Goal: Information Seeking & Learning: Learn about a topic

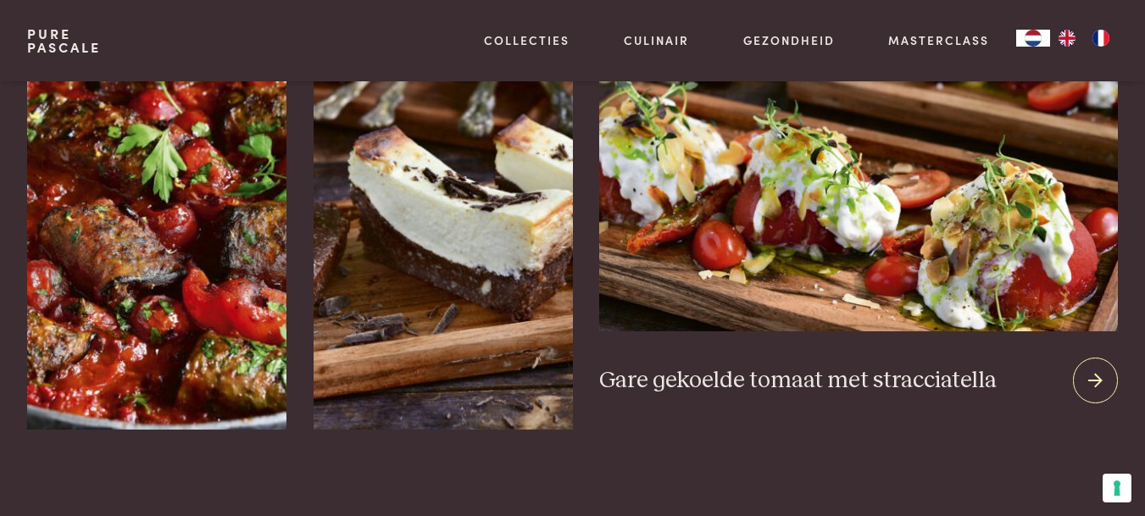
scroll to position [2372, 0]
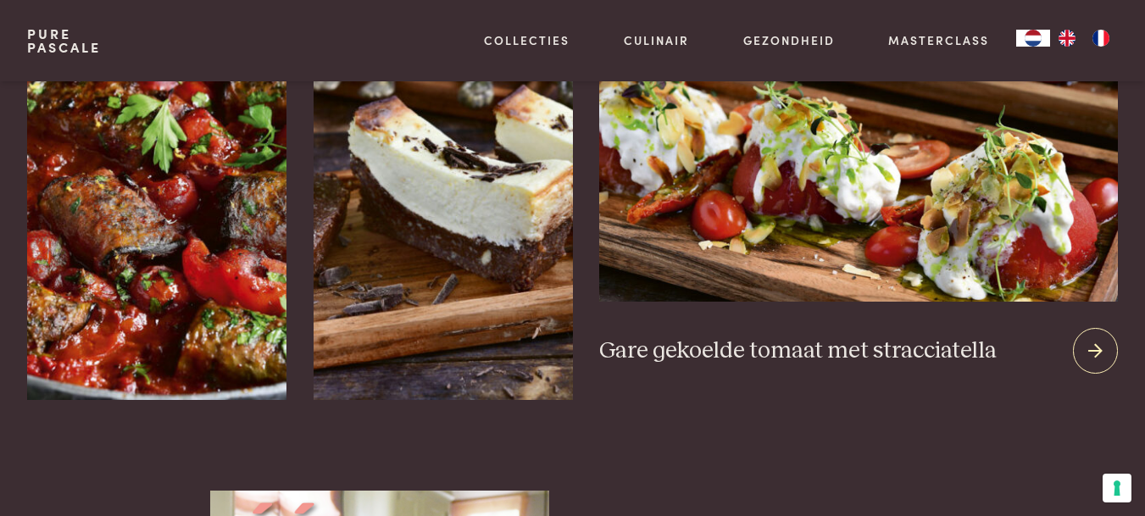
click at [1088, 345] on icon at bounding box center [1095, 351] width 14 height 25
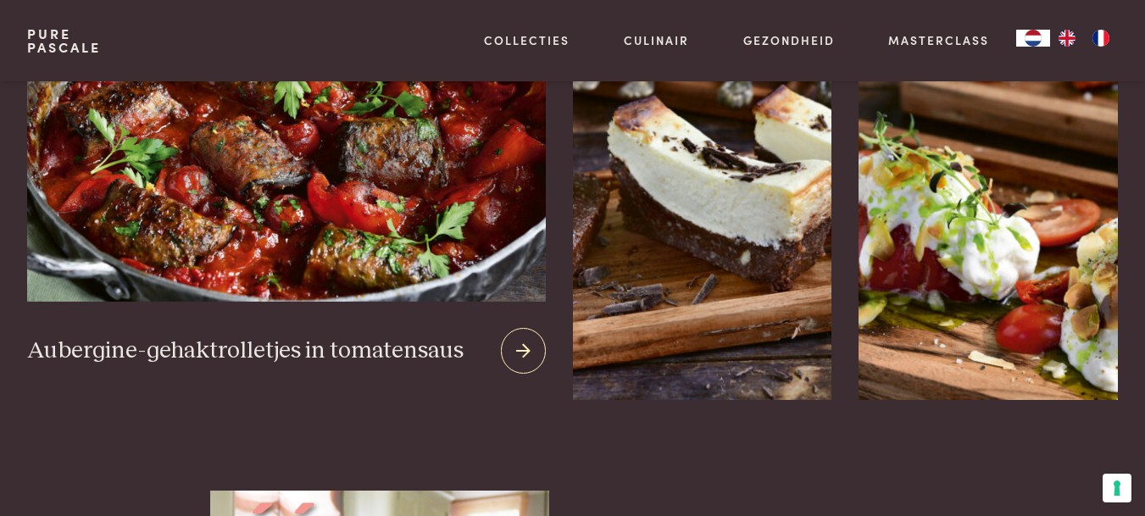
click at [264, 225] on img at bounding box center [286, 96] width 518 height 409
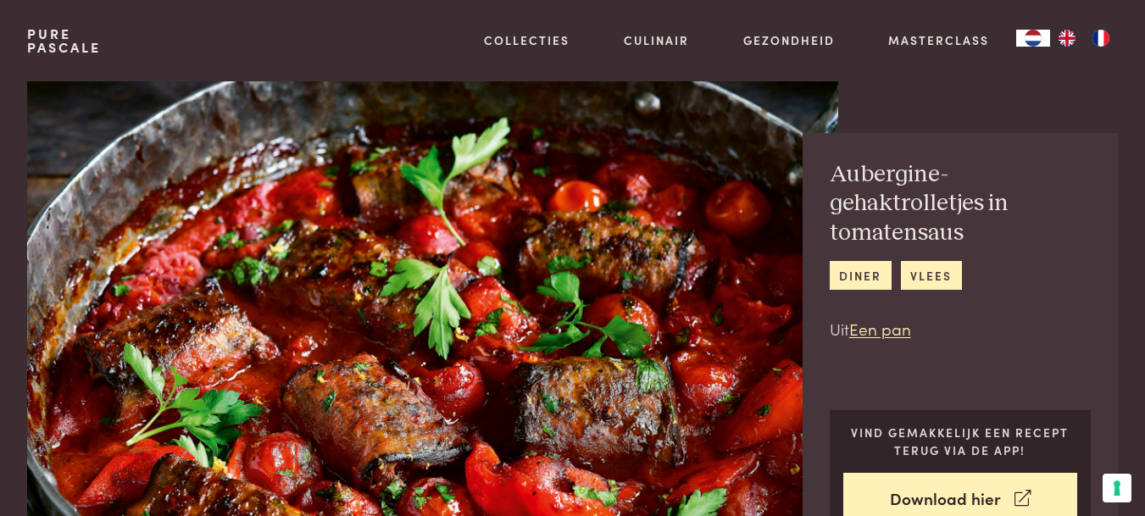
drag, startPoint x: 0, startPoint y: 0, endPoint x: 366, endPoint y: 225, distance: 429.8
click at [366, 225] on img at bounding box center [432, 324] width 811 height 486
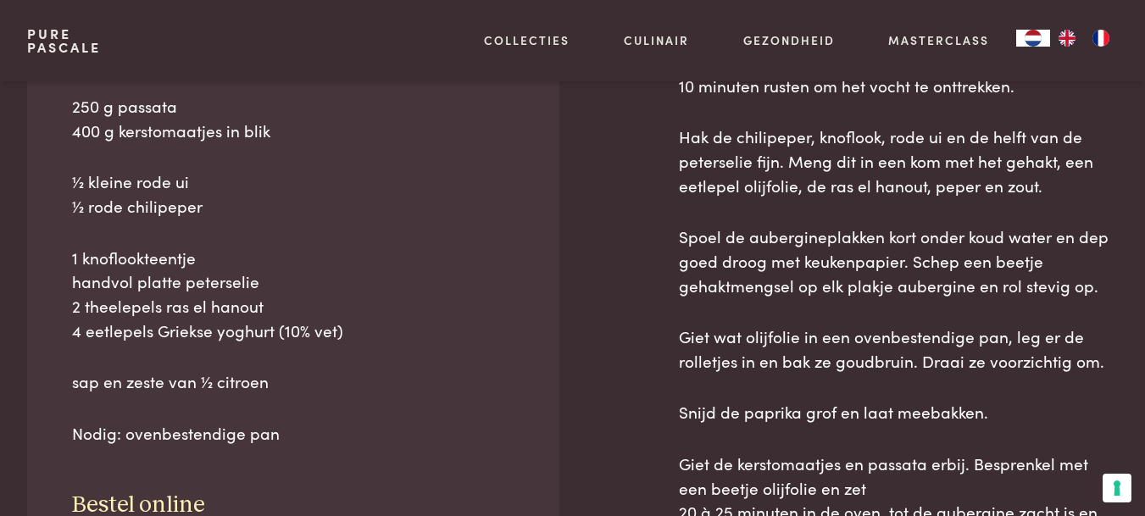
scroll to position [889, 0]
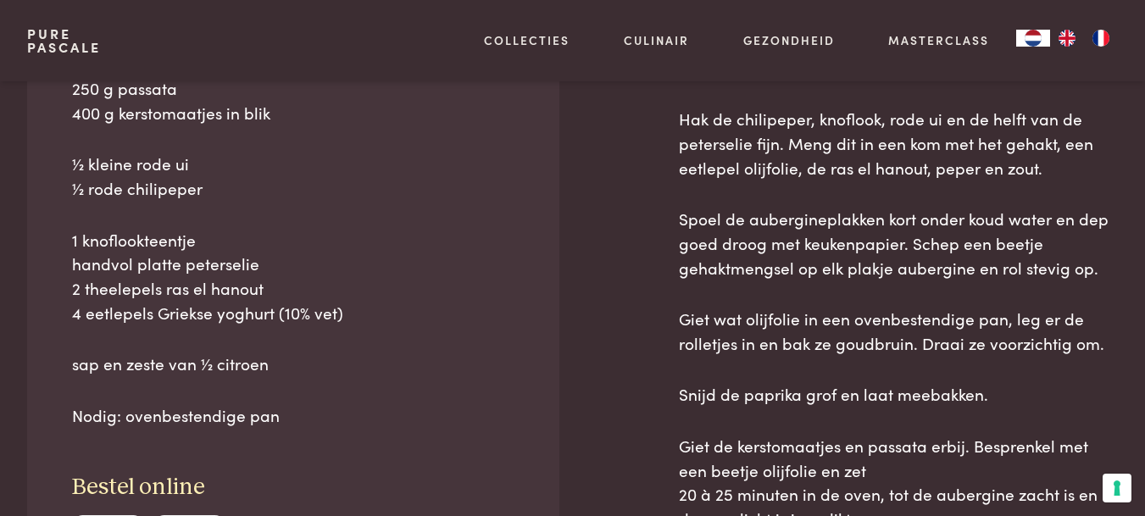
drag, startPoint x: 64, startPoint y: 139, endPoint x: 317, endPoint y: 415, distance: 374.7
click at [317, 415] on div "Ingrediënten 300 g lams- en rundergehakt, gemengd 1 lange aubergine (zie tip) 1…" at bounding box center [293, 261] width 532 height 744
click at [317, 415] on p "Nodig: ovenbestendige pan" at bounding box center [292, 415] width 441 height 25
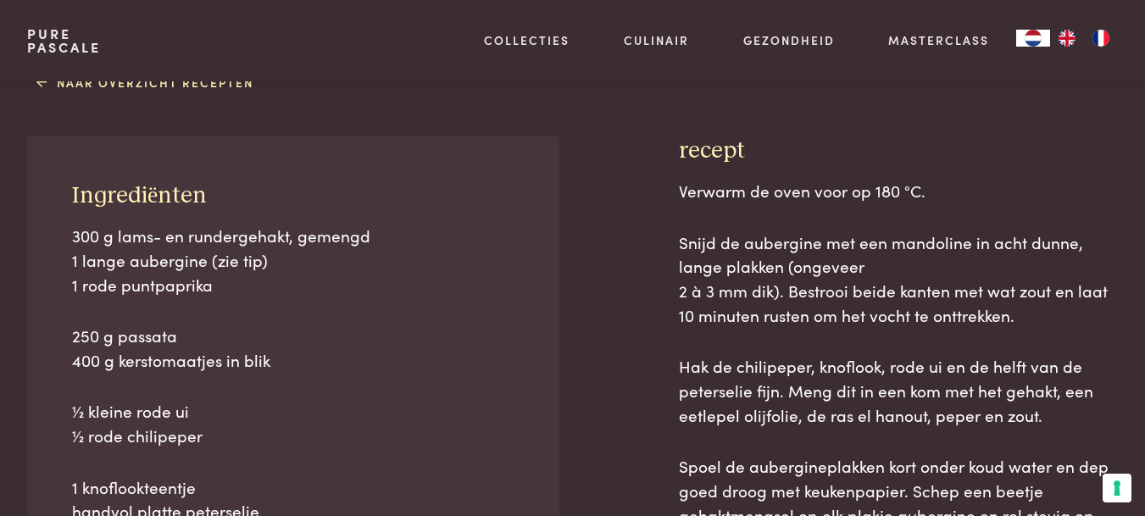
scroll to position [635, 0]
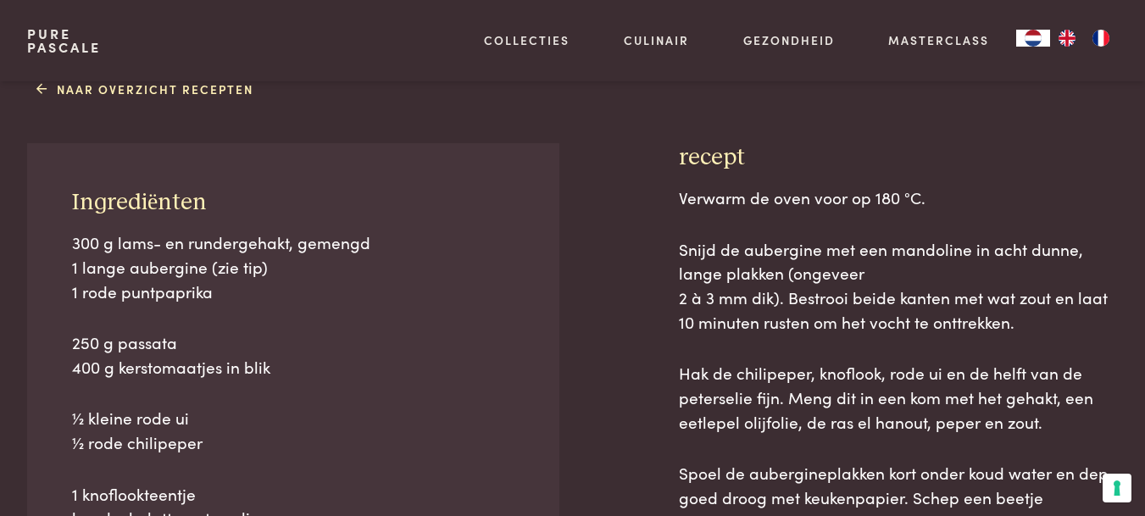
click at [64, 194] on div "Ingrediënten 300 g lams- en rundergehakt, gemengd 1 lange aubergine (zie tip) 1…" at bounding box center [293, 515] width 532 height 744
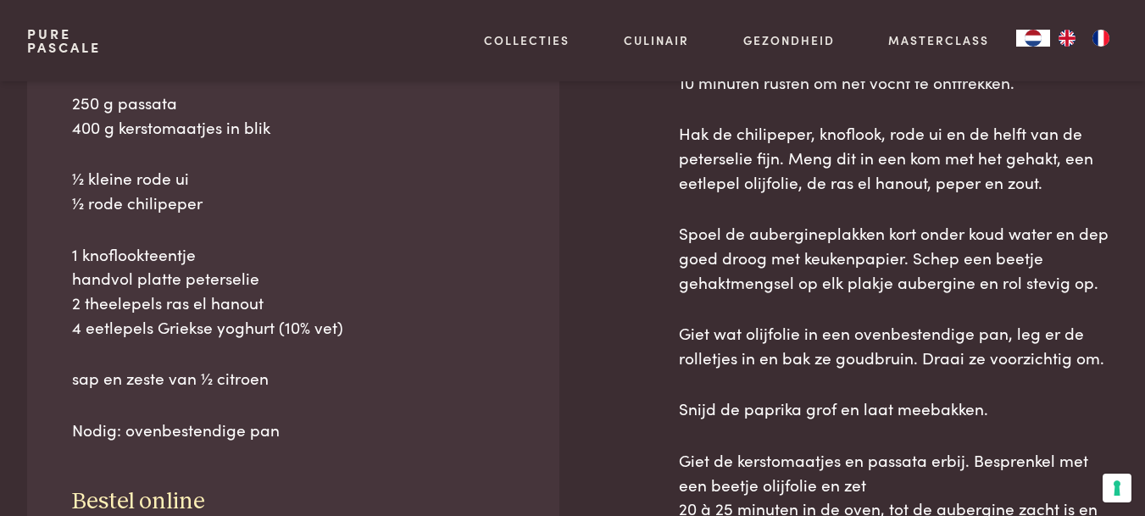
scroll to position [878, 0]
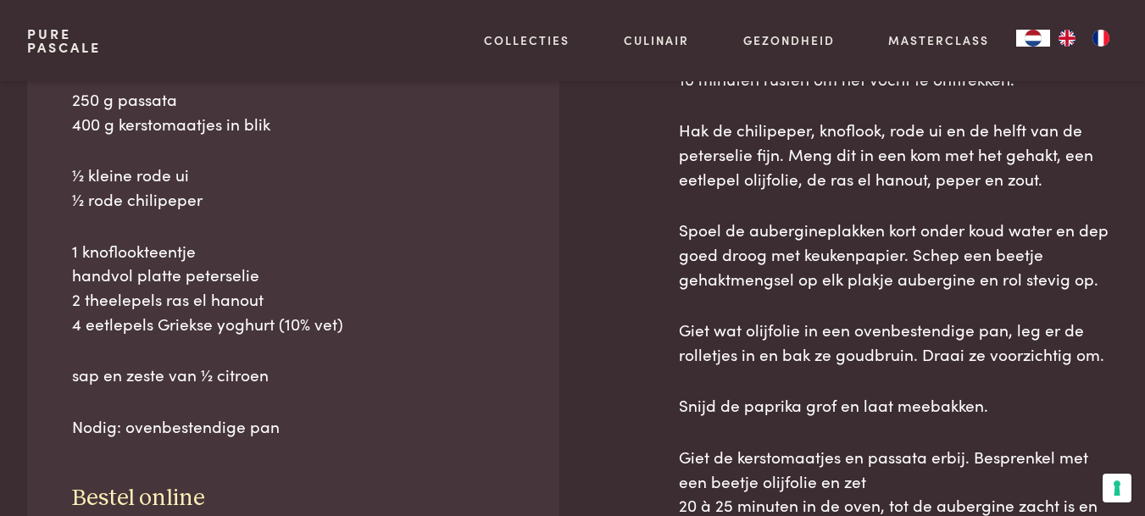
drag, startPoint x: 64, startPoint y: 194, endPoint x: 330, endPoint y: 468, distance: 382.2
click at [331, 474] on div "Ingrediënten 300 g lams- en rundergehakt, gemengd 1 lange aubergine (zie tip) 1…" at bounding box center [293, 272] width 532 height 744
click at [608, 276] on div at bounding box center [618, 328] width 66 height 857
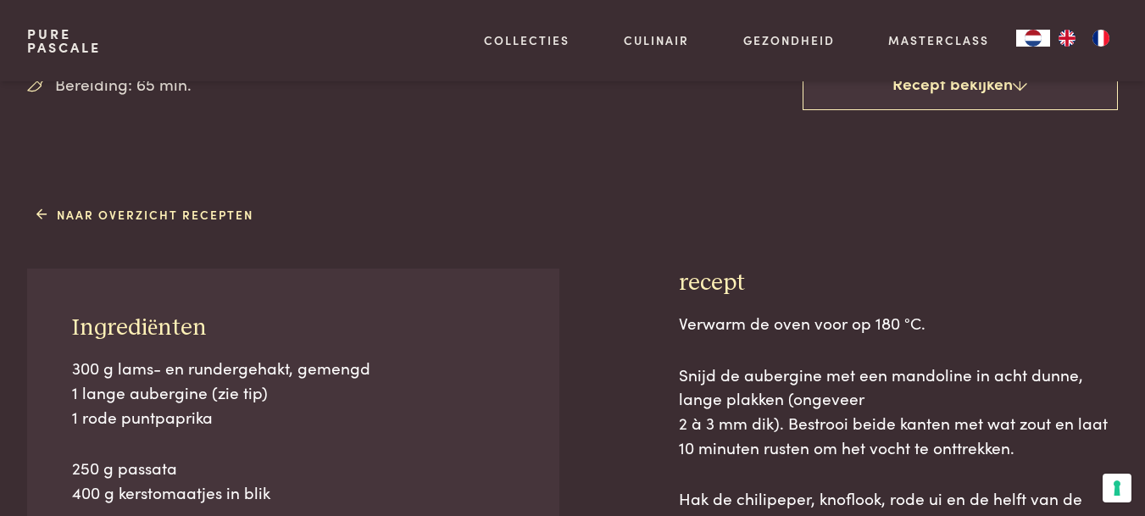
scroll to position [539, 0]
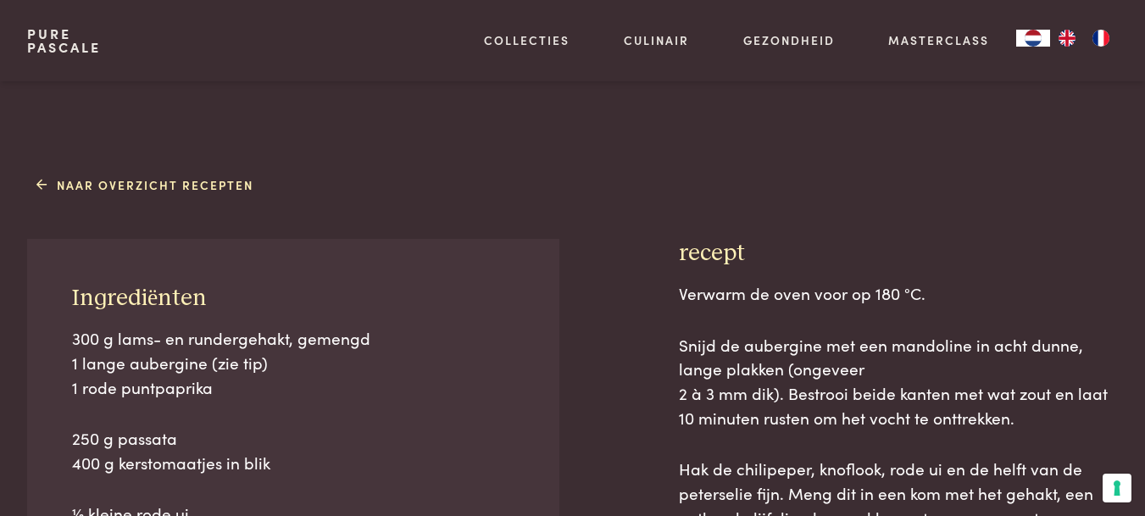
click at [680, 250] on h3 "recept" at bounding box center [898, 254] width 439 height 30
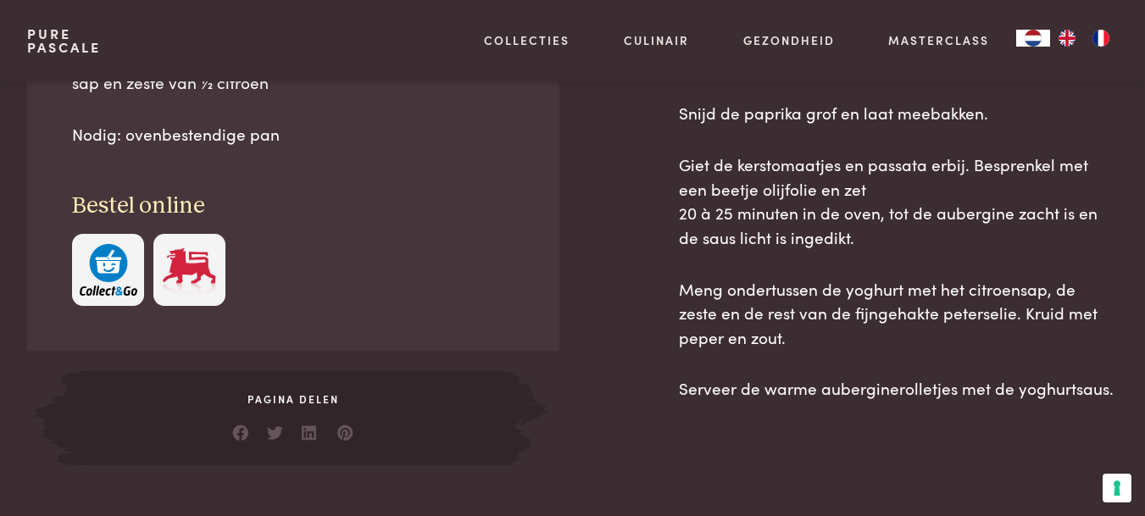
scroll to position [1399, 0]
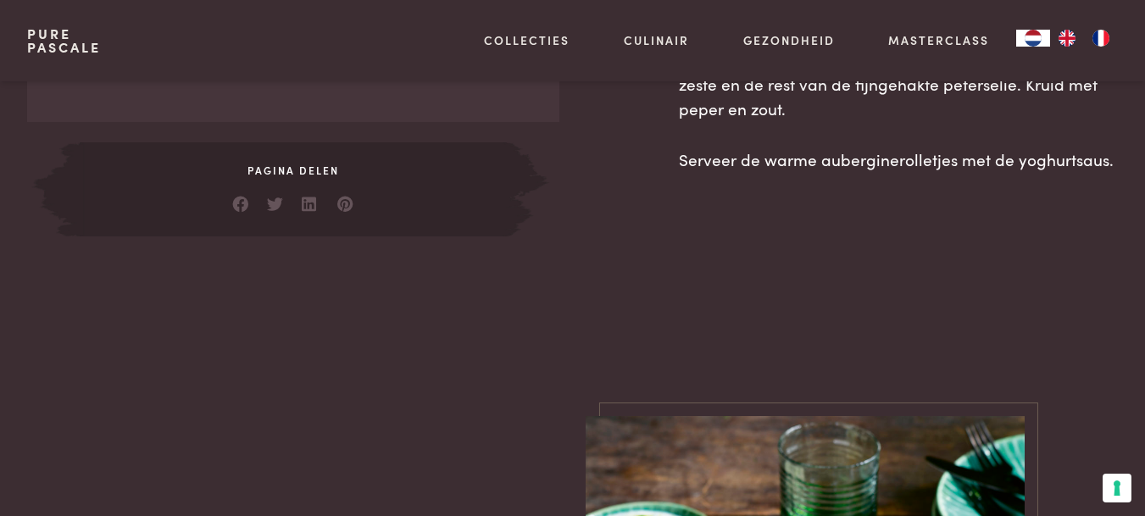
drag, startPoint x: 680, startPoint y: 250, endPoint x: 1120, endPoint y: 274, distance: 440.4
click at [1120, 274] on main "Bereiding: 65 min. Aubergine-gehaktrolletjes in tomatensaus diner vlees Uit Een…" at bounding box center [572, 430] width 1145 height 3658
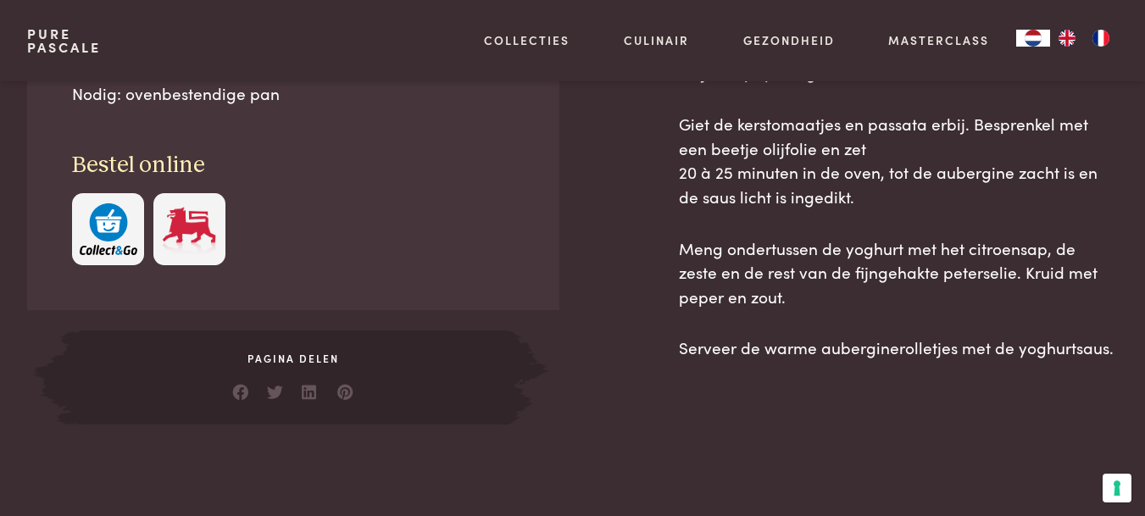
scroll to position [1215, 0]
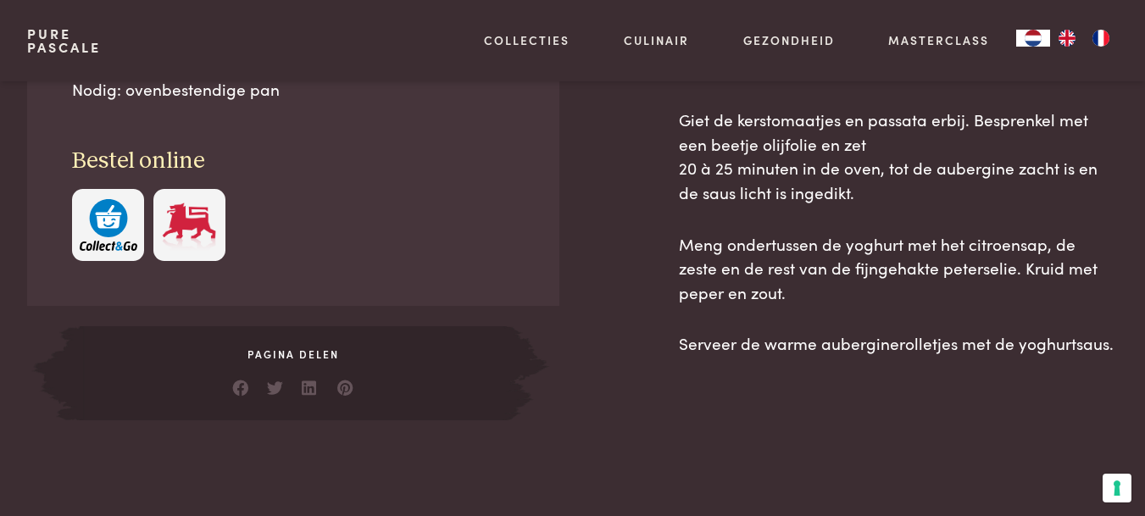
drag, startPoint x: 681, startPoint y: 241, endPoint x: 1122, endPoint y: 376, distance: 461.7
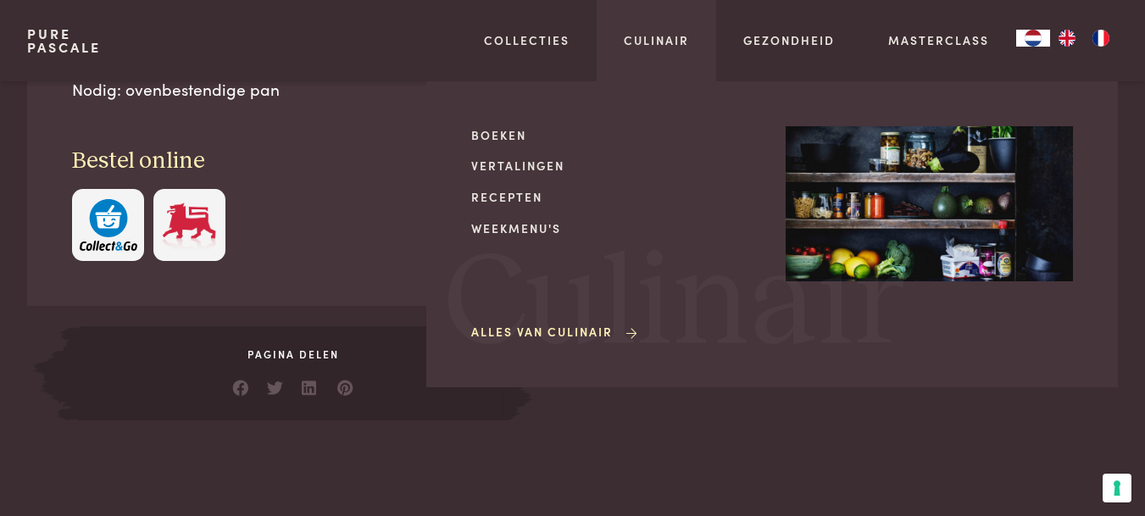
drag, startPoint x: 1110, startPoint y: 341, endPoint x: 726, endPoint y: 249, distance: 394.5
click at [726, 249] on div "Boeken Vertalingen Recepten Weekmenu's Alles van Culinair" at bounding box center [614, 234] width 287 height 216
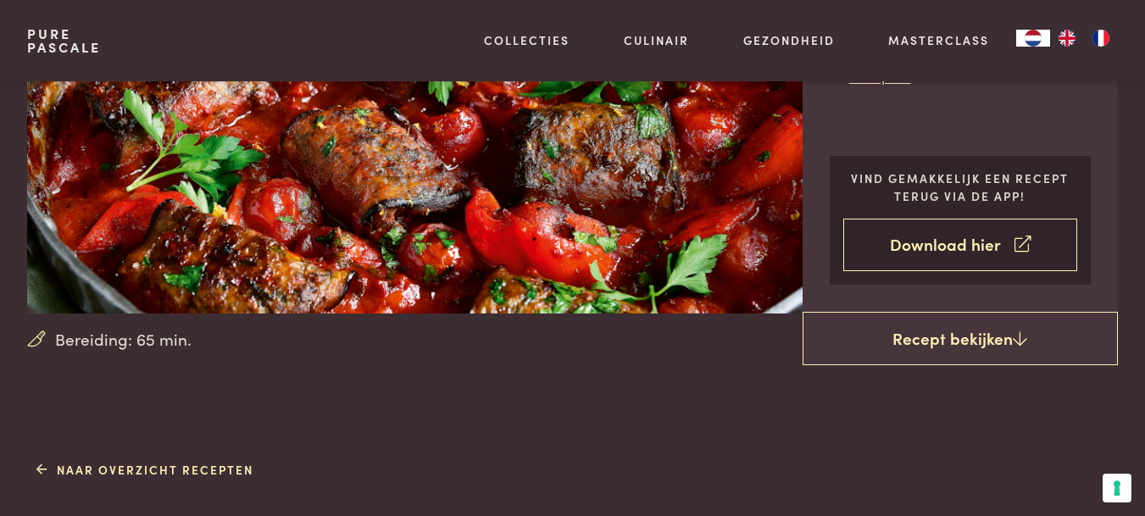
scroll to position [339, 0]
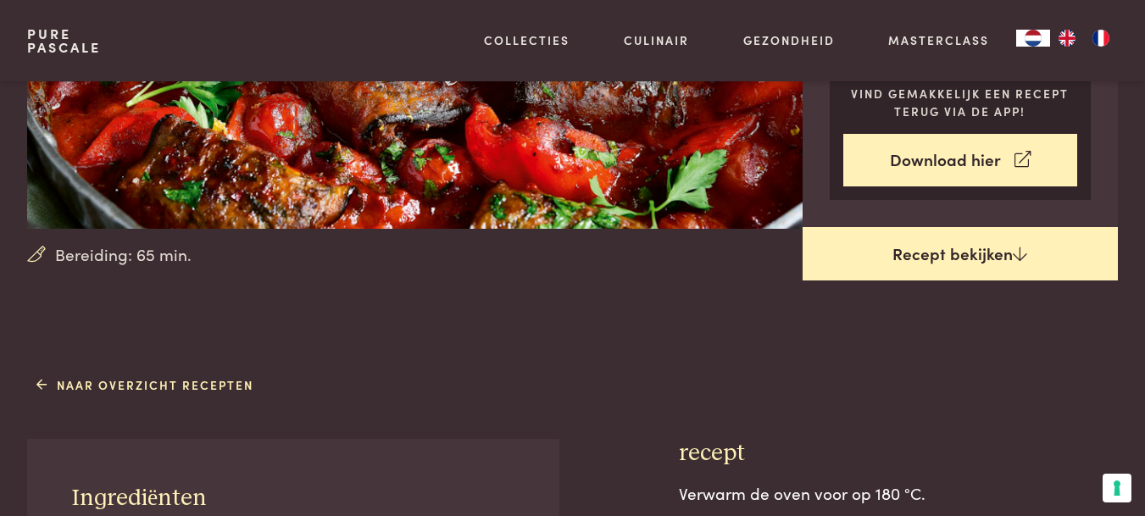
click at [925, 250] on link "Recept bekijken" at bounding box center [959, 254] width 315 height 54
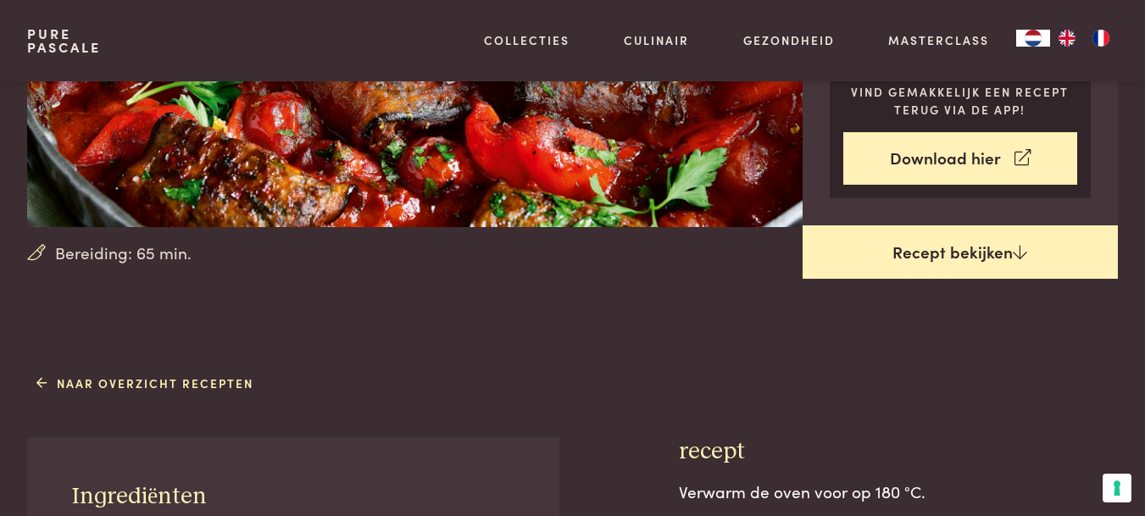
click at [925, 250] on link "Recept bekijken" at bounding box center [959, 252] width 315 height 54
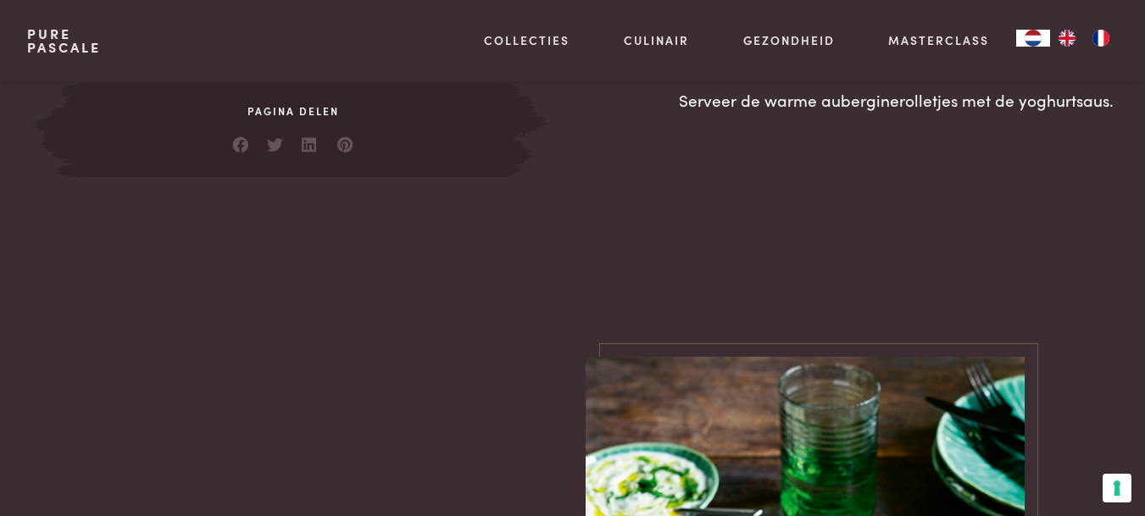
scroll to position [1464, 0]
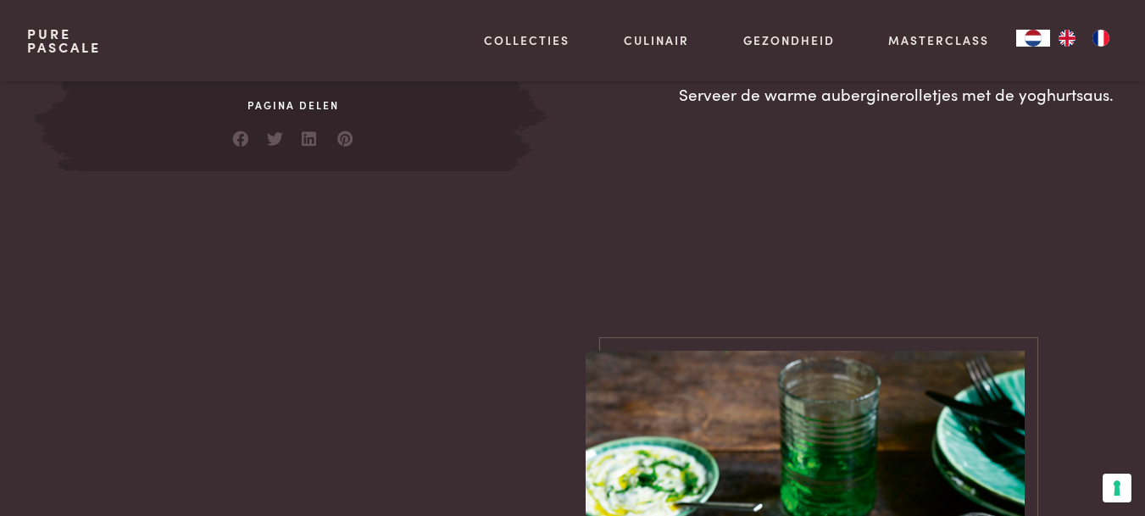
drag, startPoint x: 680, startPoint y: 165, endPoint x: 901, endPoint y: 492, distance: 394.7
click at [901, 492] on main "Bereiding: 65 min. Aubergine-gehaktrolletjes in tomatensaus diner vlees Uit Een…" at bounding box center [572, 365] width 1145 height 3658
copy main "recept Verwarm de oven voor op 180 °C. Snijd de aubergine met een mandoline in …"
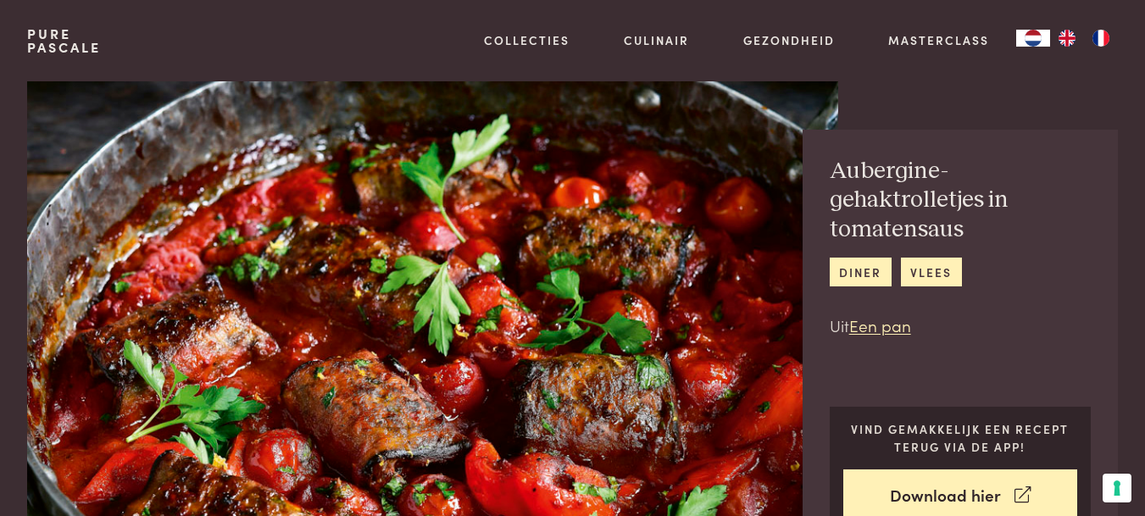
scroll to position [0, 0]
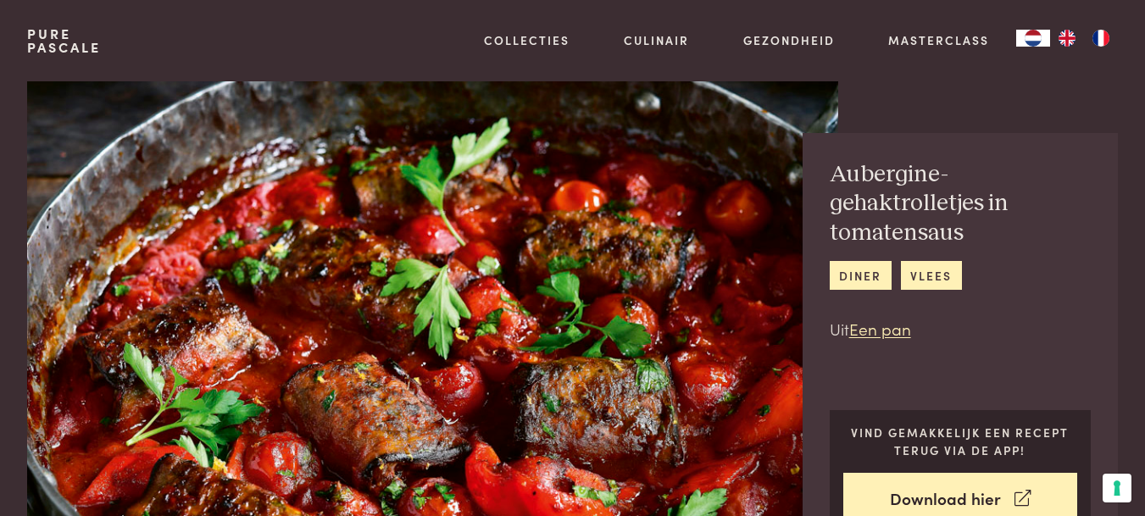
click at [832, 170] on h2 "Aubergine-gehaktrolletjes in tomatensaus" at bounding box center [960, 204] width 262 height 88
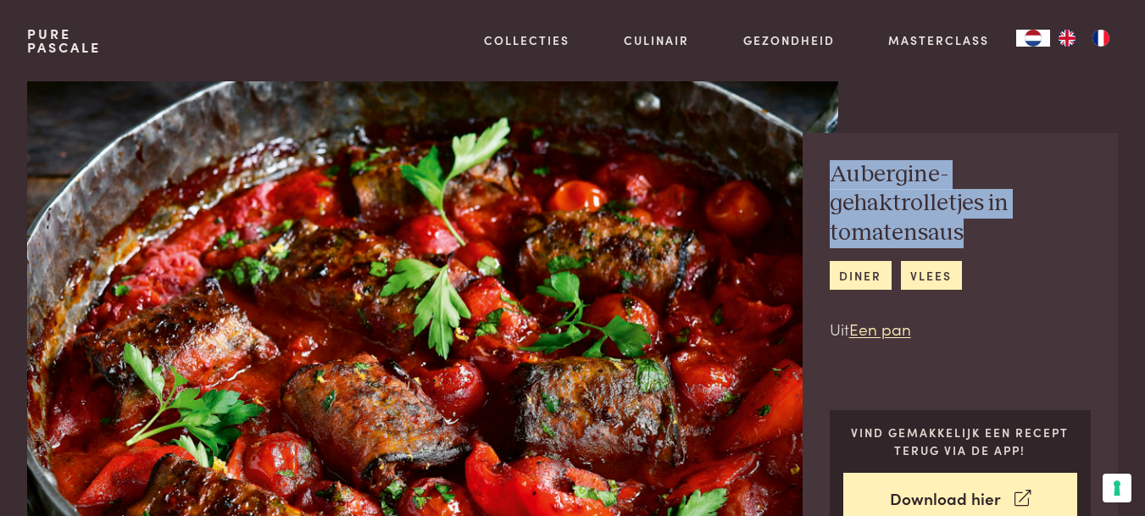
drag, startPoint x: 832, startPoint y: 170, endPoint x: 908, endPoint y: 223, distance: 92.6
click at [908, 223] on h2 "Aubergine-gehaktrolletjes in tomatensaus" at bounding box center [960, 204] width 262 height 88
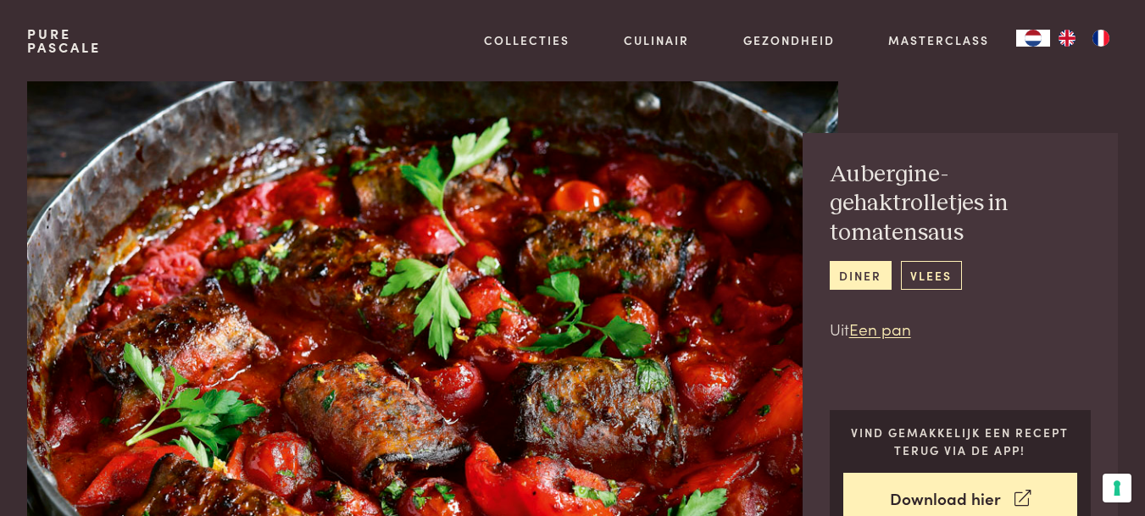
drag, startPoint x: 831, startPoint y: 169, endPoint x: 934, endPoint y: 269, distance: 142.6
click at [934, 269] on div "Aubergine-gehaktrolletjes in tomatensaus diner vlees Uit Een pan" at bounding box center [960, 250] width 262 height 180
click at [934, 269] on link "vlees" at bounding box center [931, 275] width 61 height 28
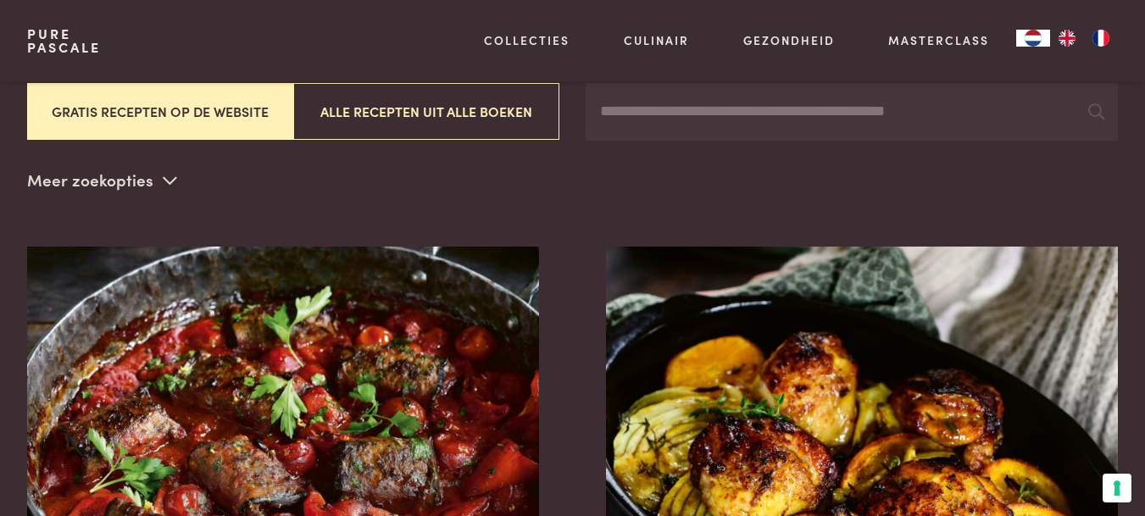
scroll to position [593, 0]
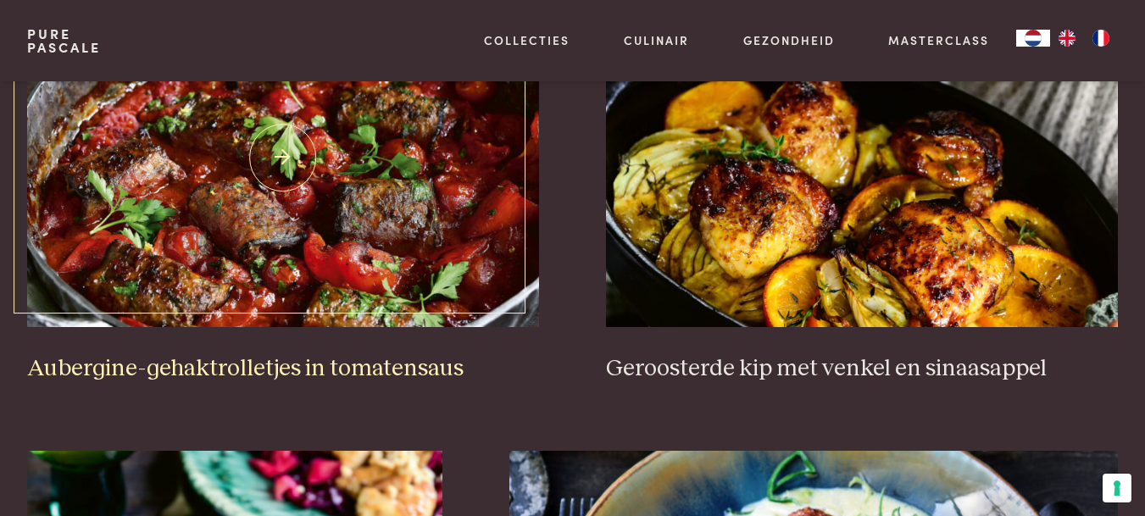
drag, startPoint x: 33, startPoint y: 363, endPoint x: 147, endPoint y: 363, distance: 113.5
click at [144, 363] on h3 "Aubergine-gehaktrolletjes in tomatensaus" at bounding box center [283, 369] width 512 height 30
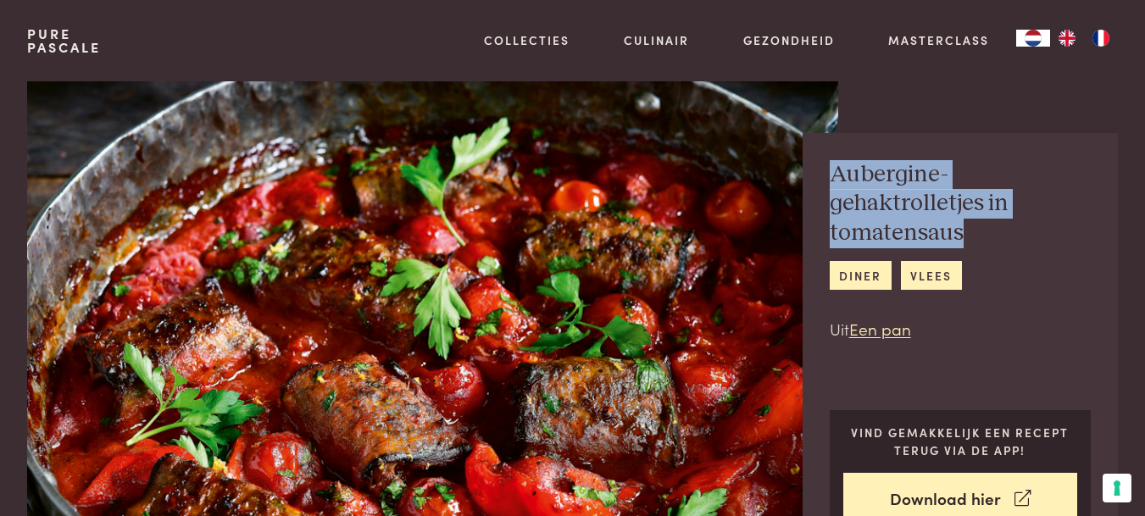
click at [811, 175] on div "Aubergine-gehaktrolletjes in tomatensaus diner vlees Uit Een pan Vind gemakkeli…" at bounding box center [959, 349] width 315 height 433
drag, startPoint x: 831, startPoint y: 169, endPoint x: 1064, endPoint y: 225, distance: 239.6
click at [1064, 225] on h2 "Aubergine-gehaktrolletjes in tomatensaus" at bounding box center [960, 204] width 262 height 88
copy h2 "Aubergine-gehaktrolletjes in tomatensaus"
